Goal: Information Seeking & Learning: Learn about a topic

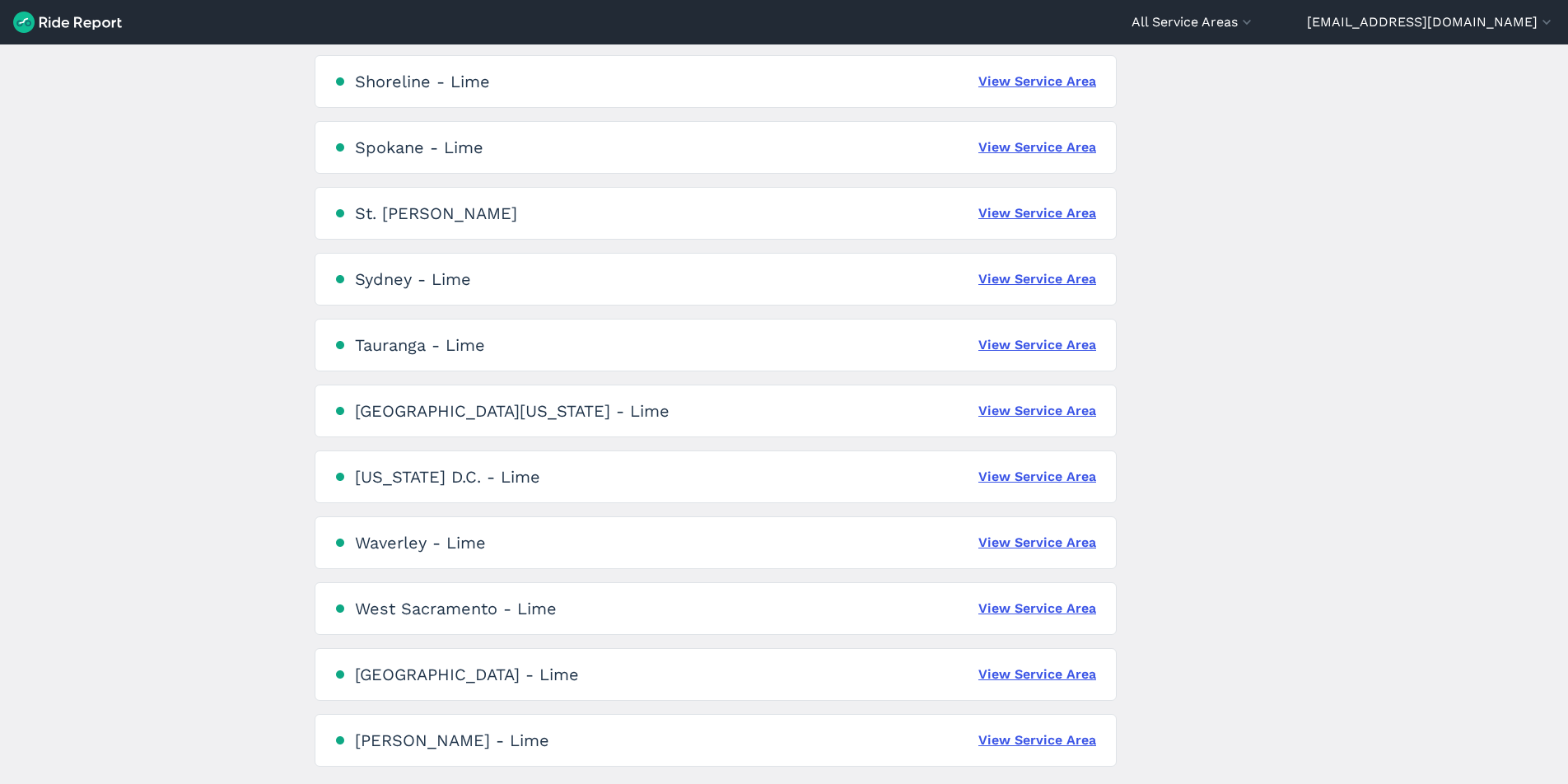
scroll to position [3621, 0]
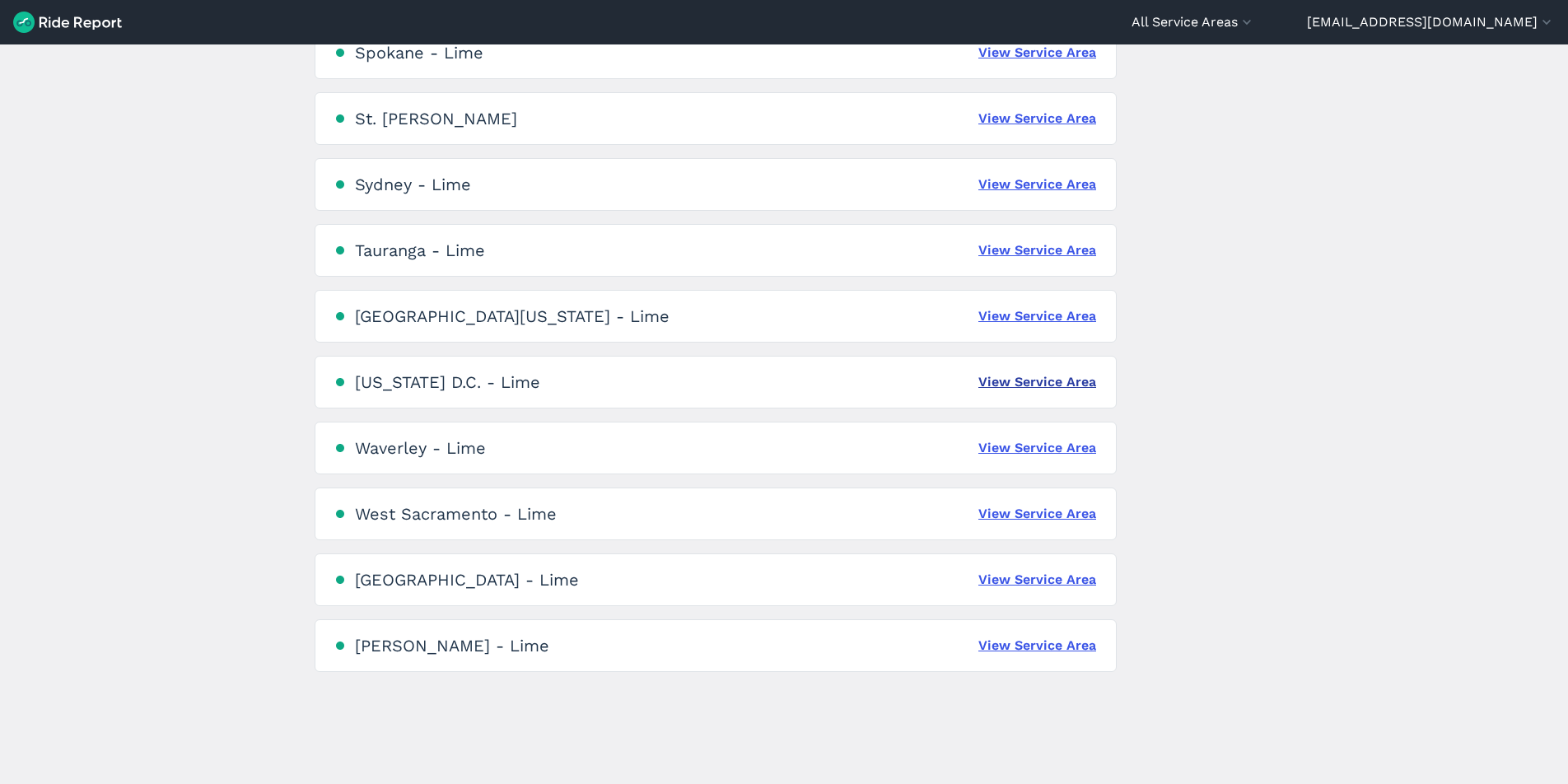
click at [1021, 380] on link "View Service Area" at bounding box center [1037, 382] width 118 height 20
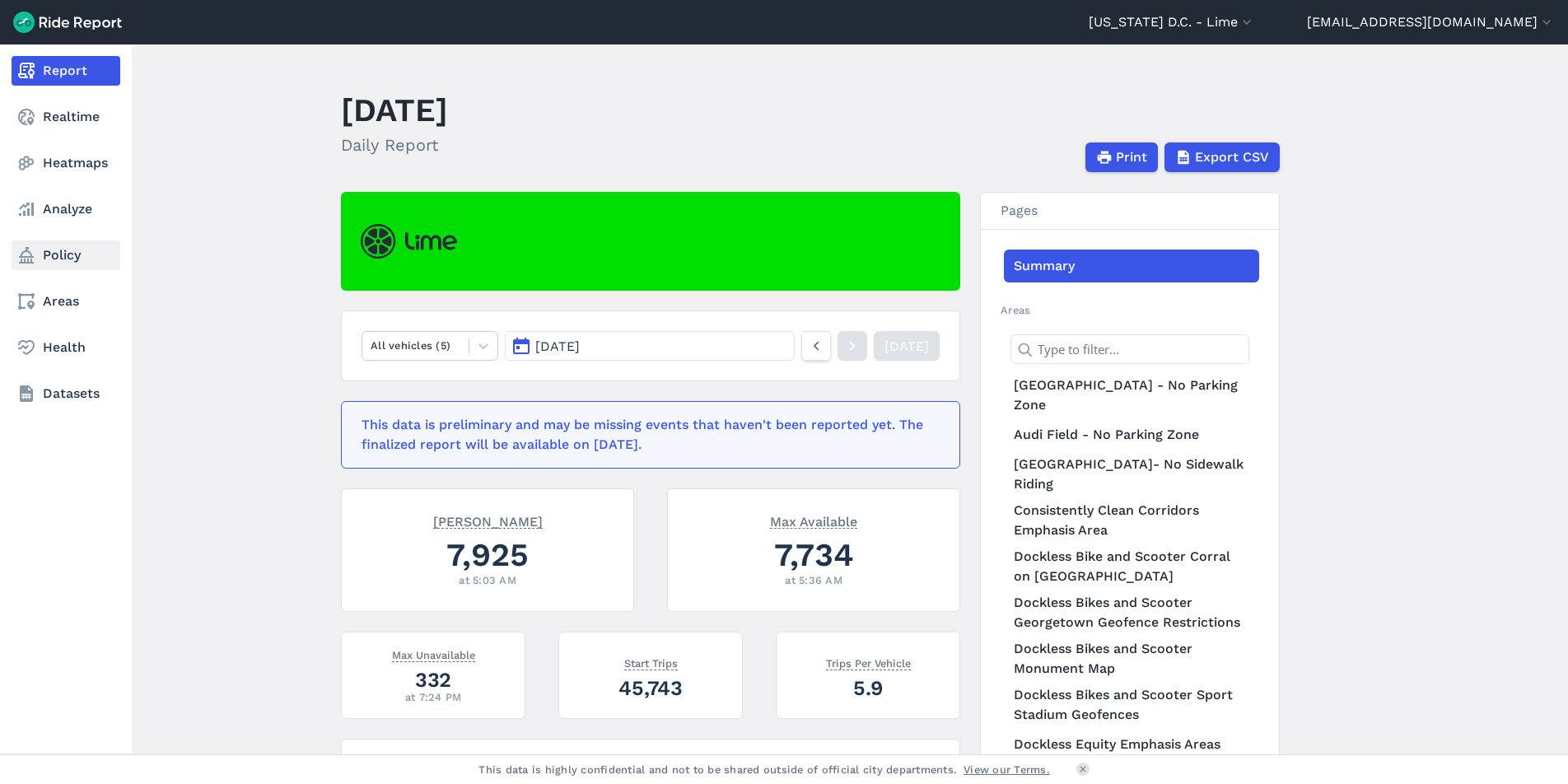
click at [57, 248] on link "Policy" at bounding box center [65, 255] width 109 height 30
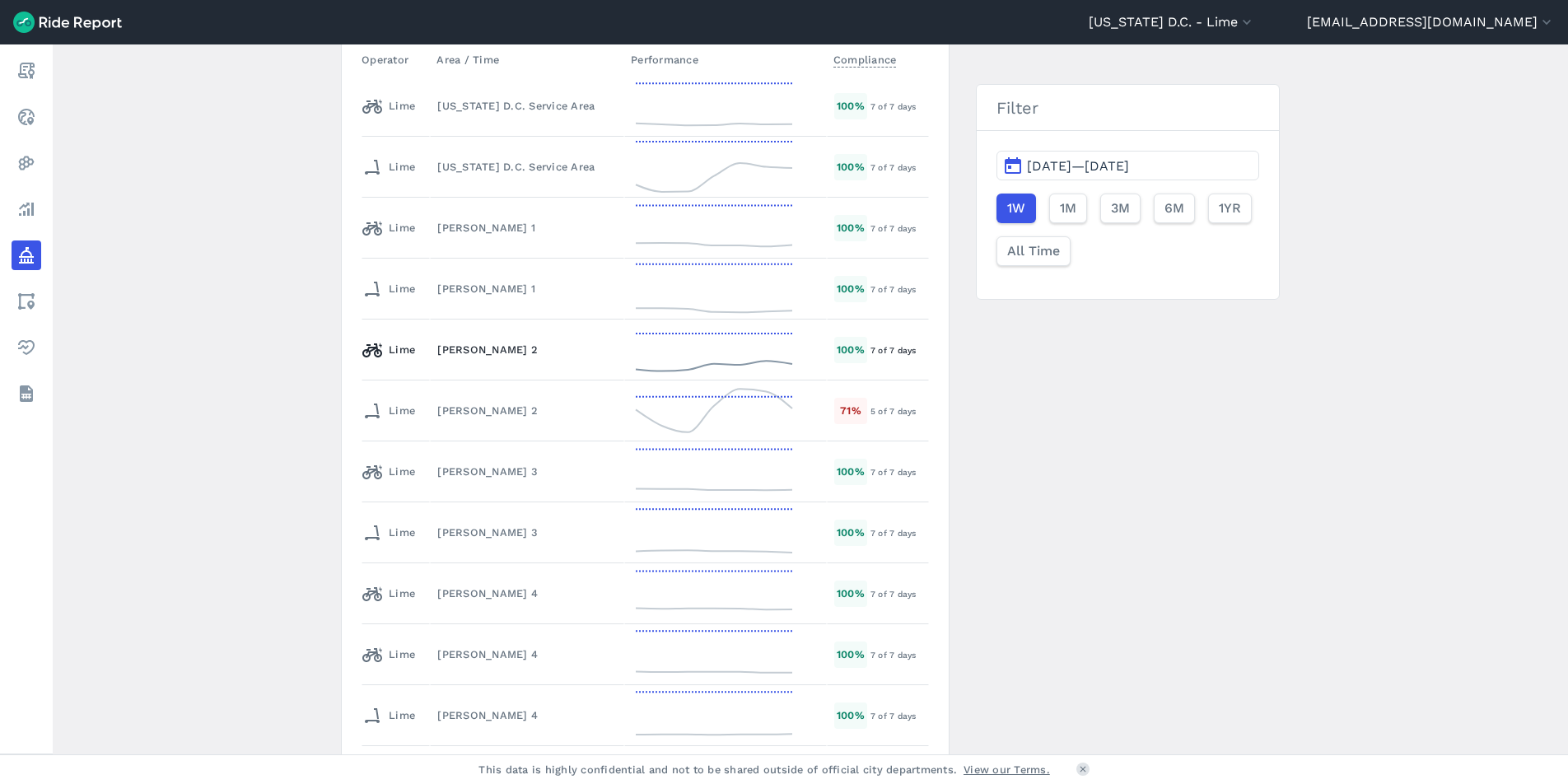
scroll to position [2902, 0]
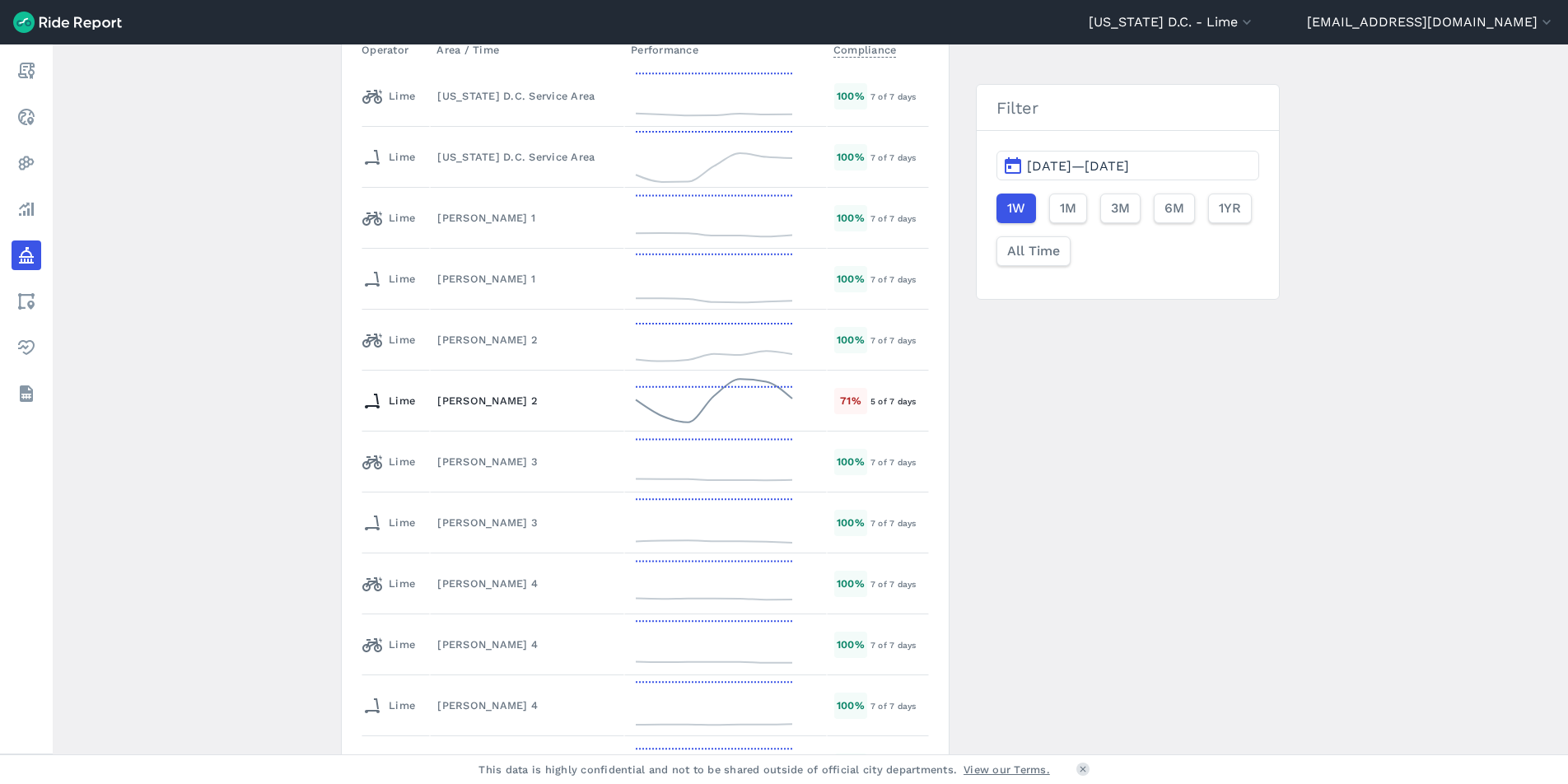
click at [703, 401] on icon at bounding box center [714, 401] width 164 height 59
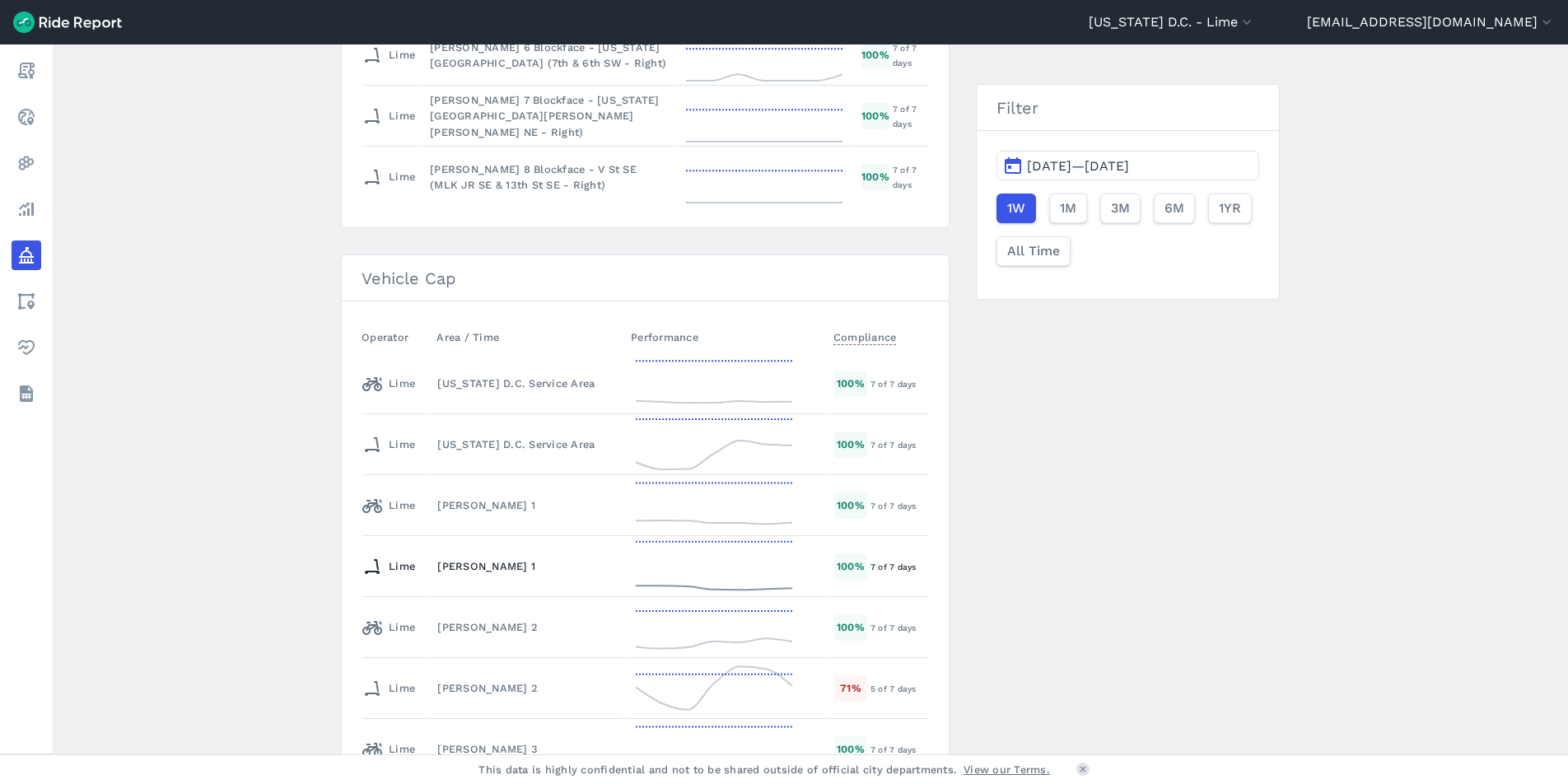
scroll to position [2648, 0]
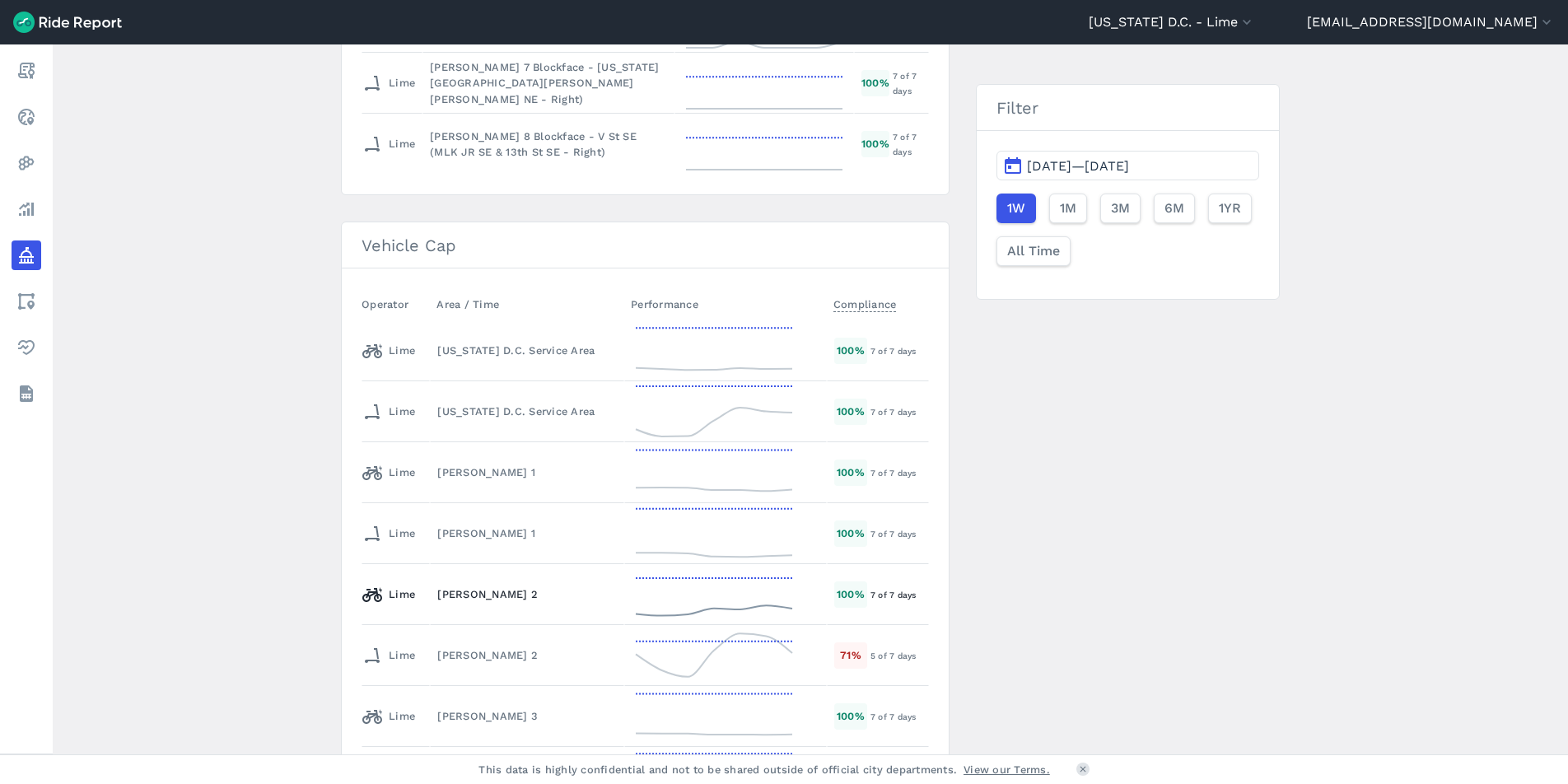
click at [568, 601] on div "[PERSON_NAME] 2" at bounding box center [528, 595] width 180 height 15
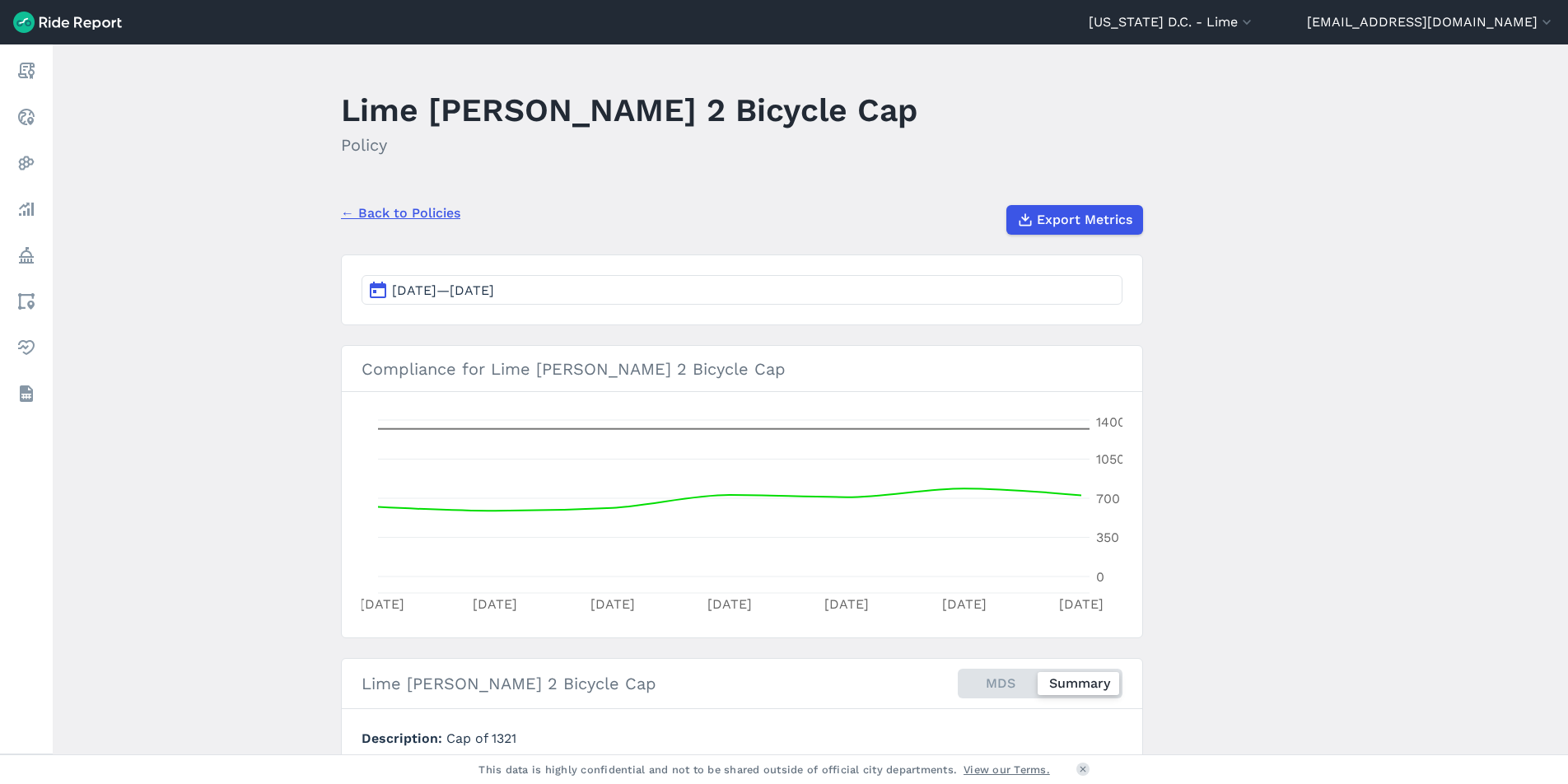
click at [367, 218] on link "← Back to Policies" at bounding box center [400, 213] width 119 height 20
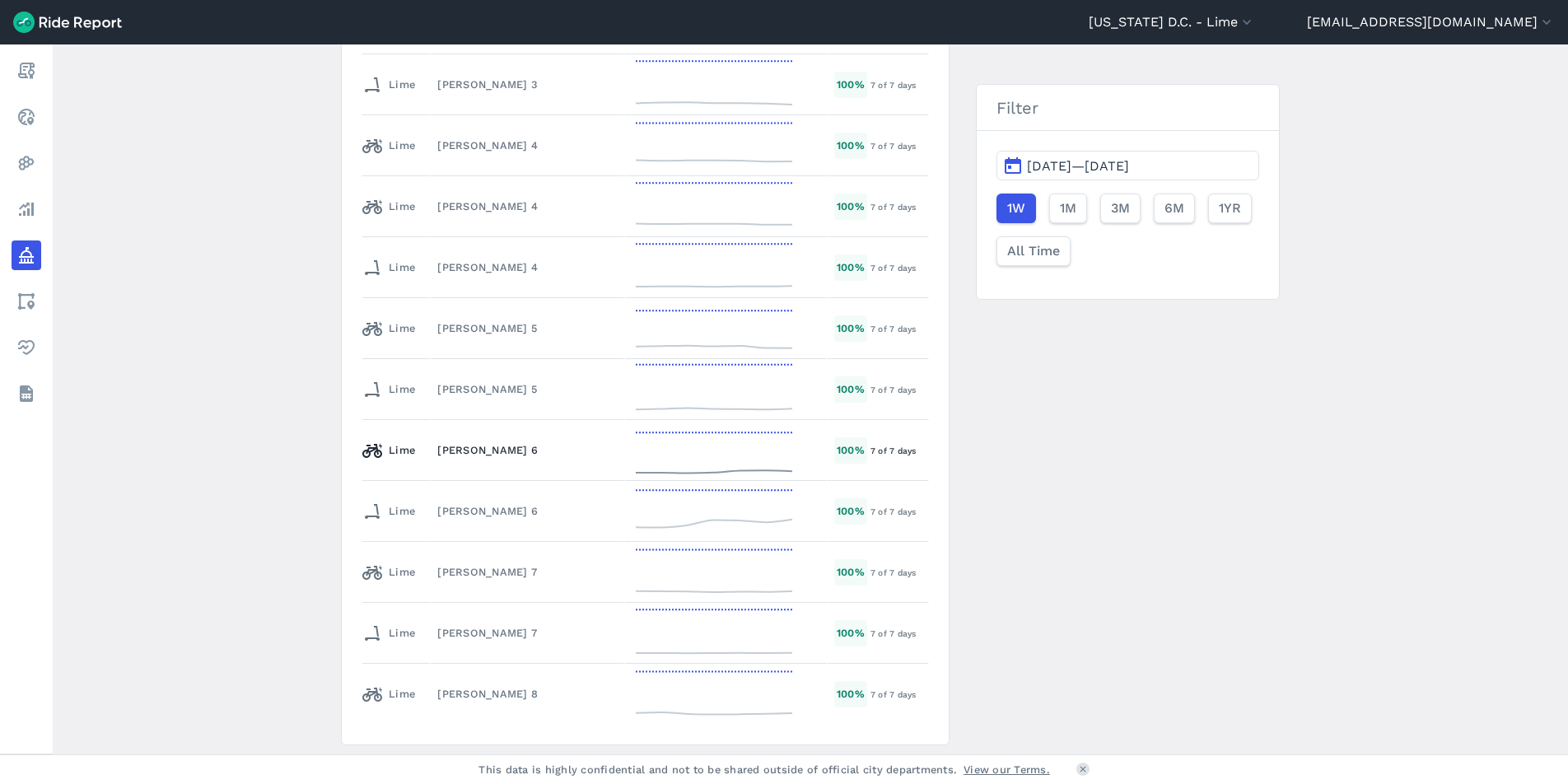
scroll to position [3390, 0]
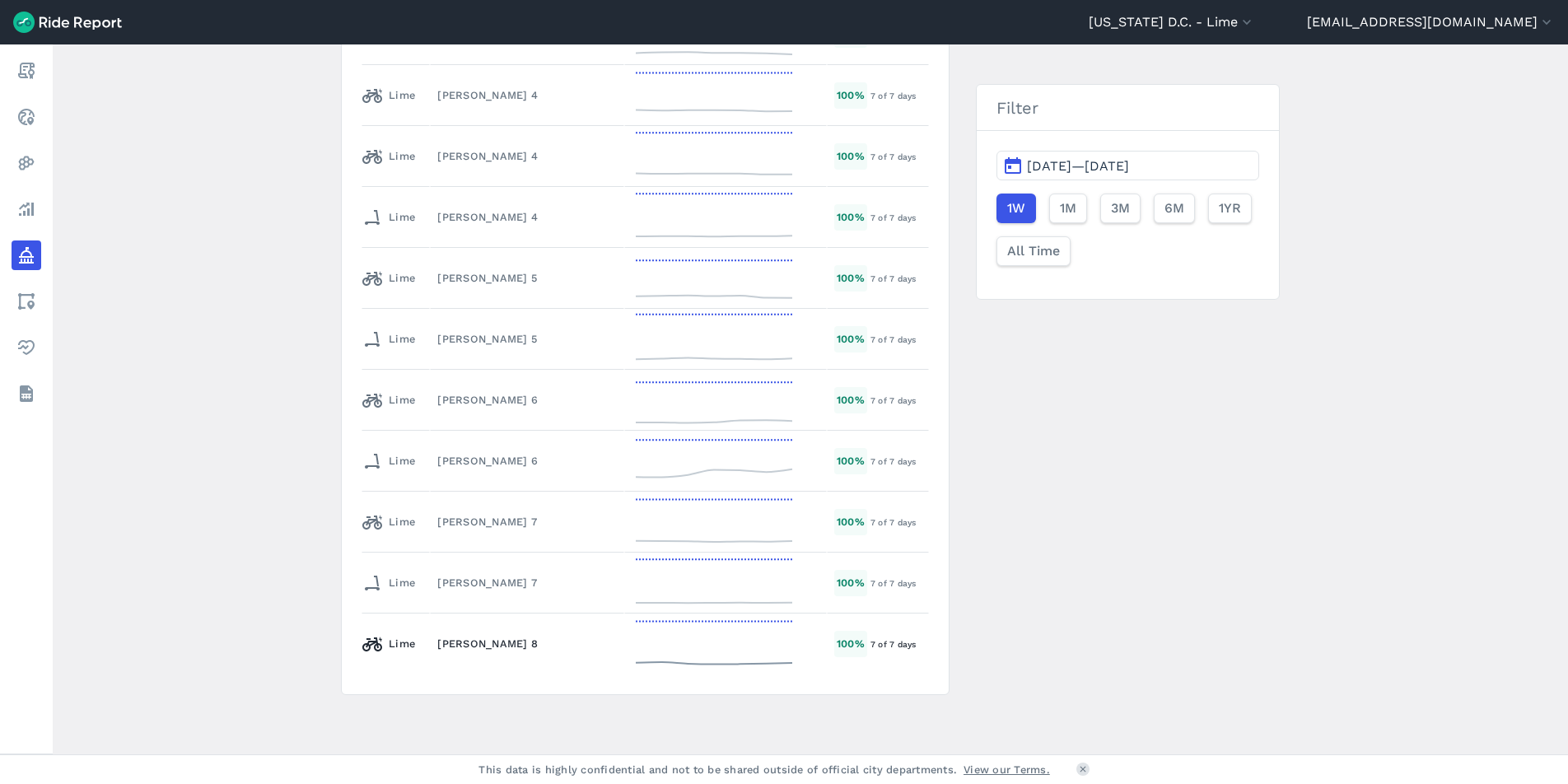
click at [539, 643] on div "[PERSON_NAME] 8" at bounding box center [528, 643] width 180 height 15
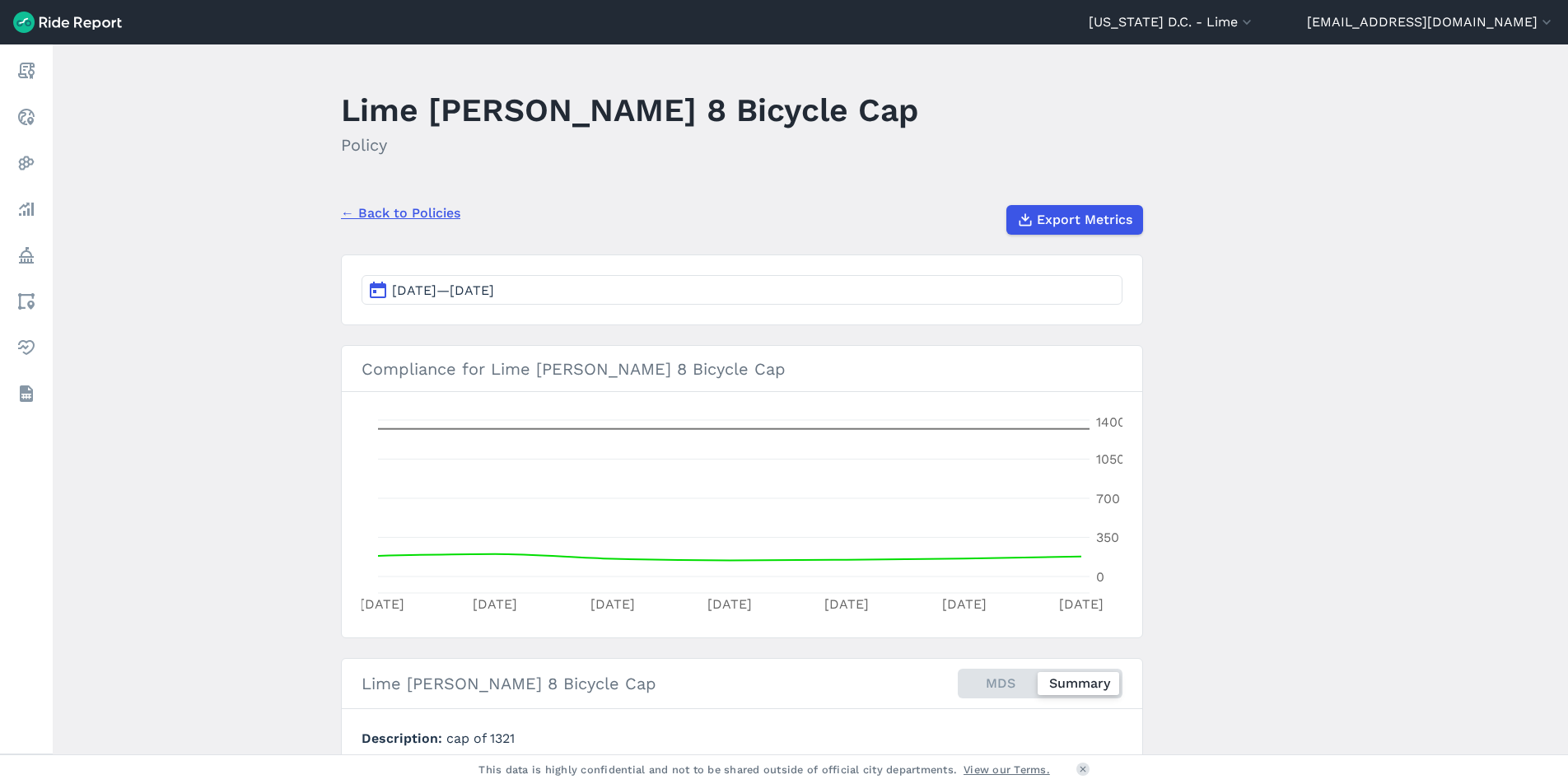
click at [417, 214] on link "← Back to Policies" at bounding box center [400, 213] width 119 height 20
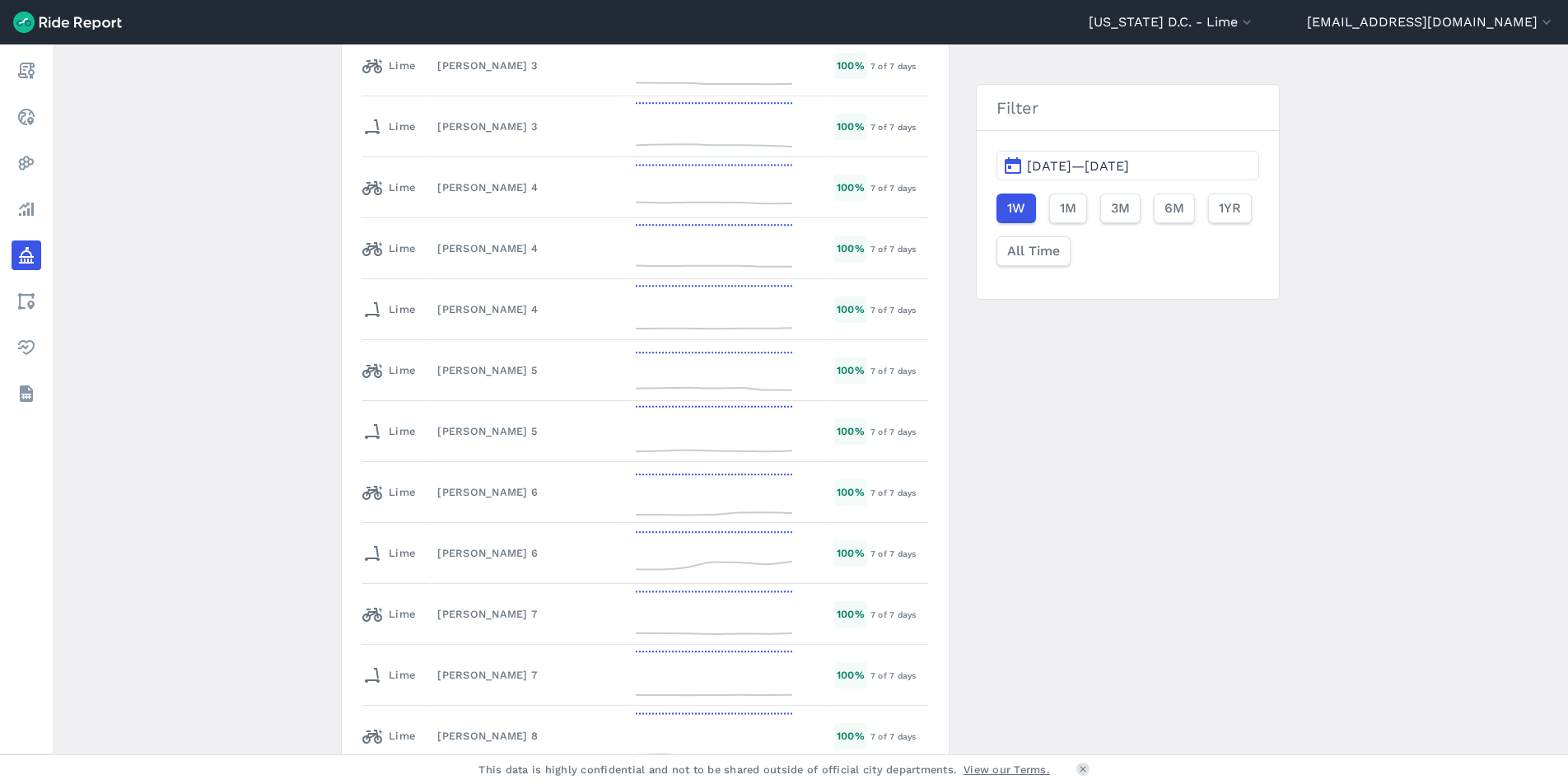
scroll to position [3390, 0]
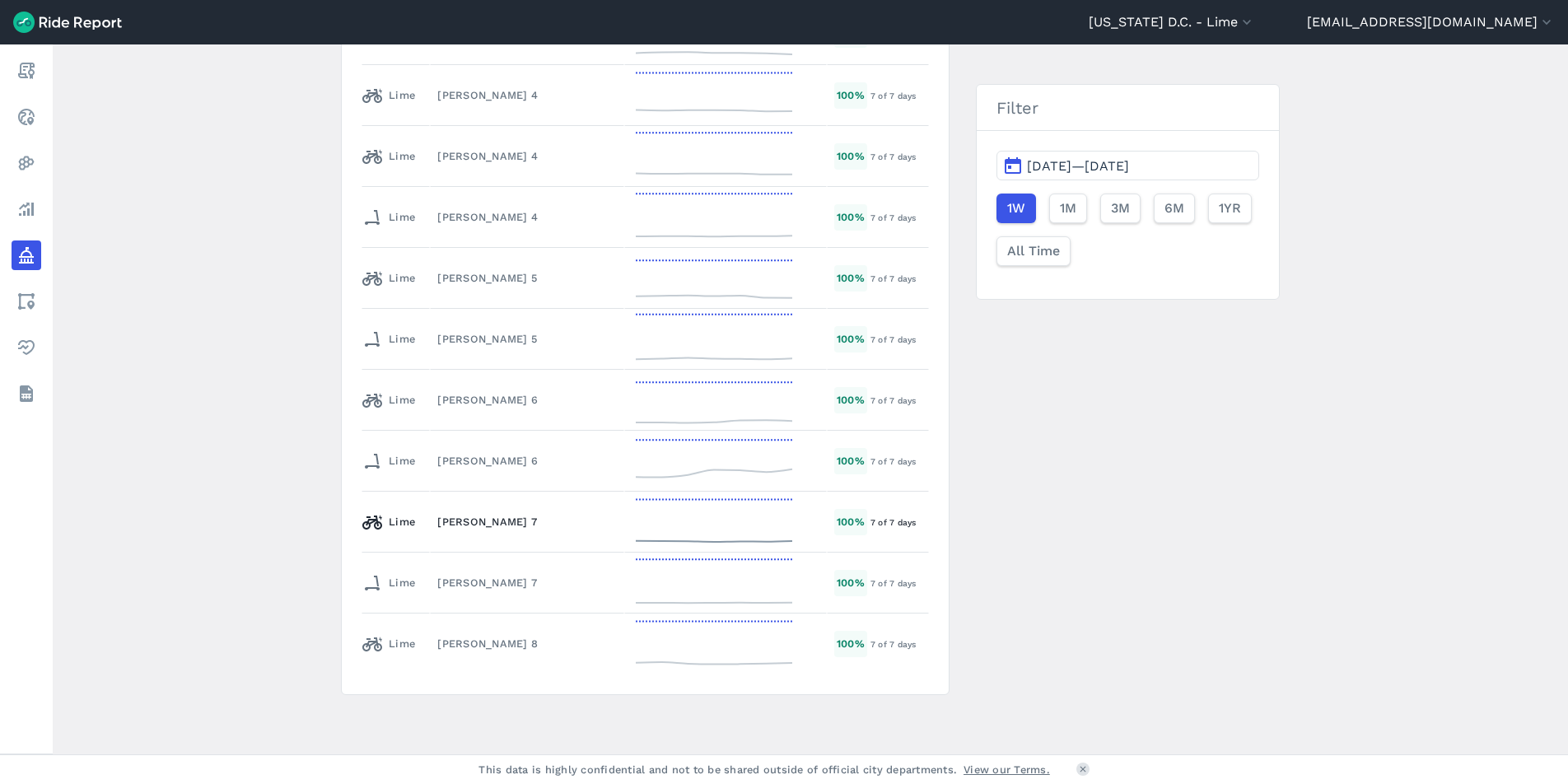
click at [546, 524] on div "[PERSON_NAME] 7" at bounding box center [528, 522] width 180 height 15
